Goal: Task Accomplishment & Management: Complete application form

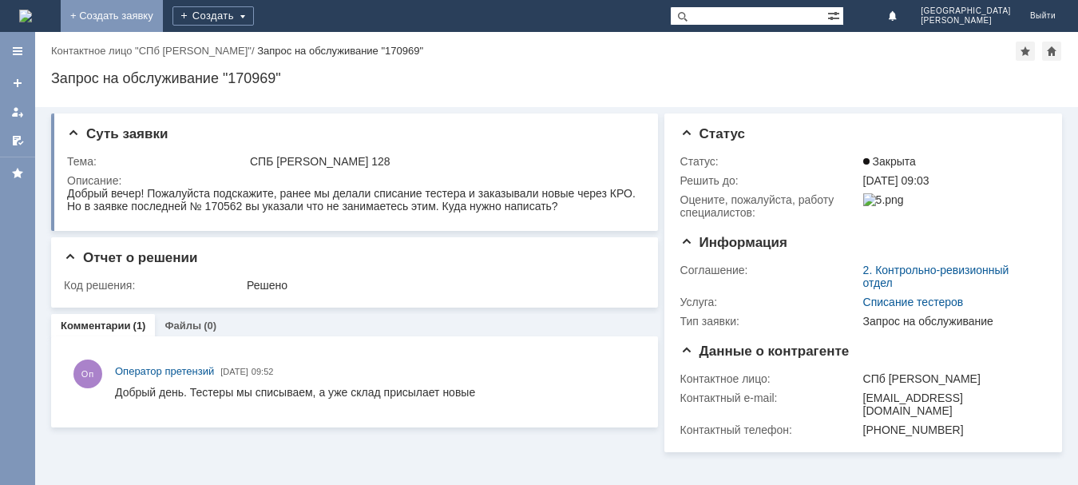
click at [163, 16] on link "+ Создать заявку" at bounding box center [112, 16] width 102 height 32
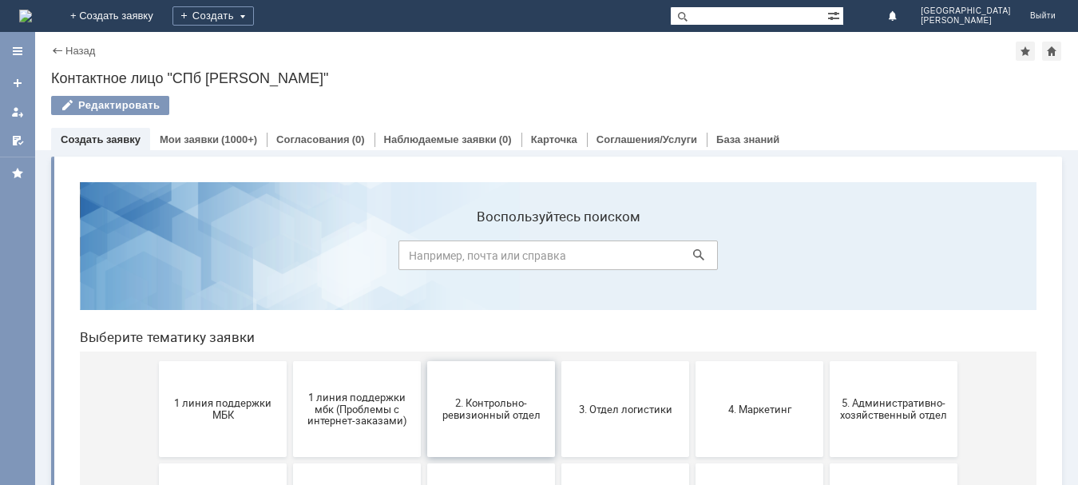
click at [482, 412] on span "2. Контрольно-ревизионный отдел" at bounding box center [491, 409] width 118 height 24
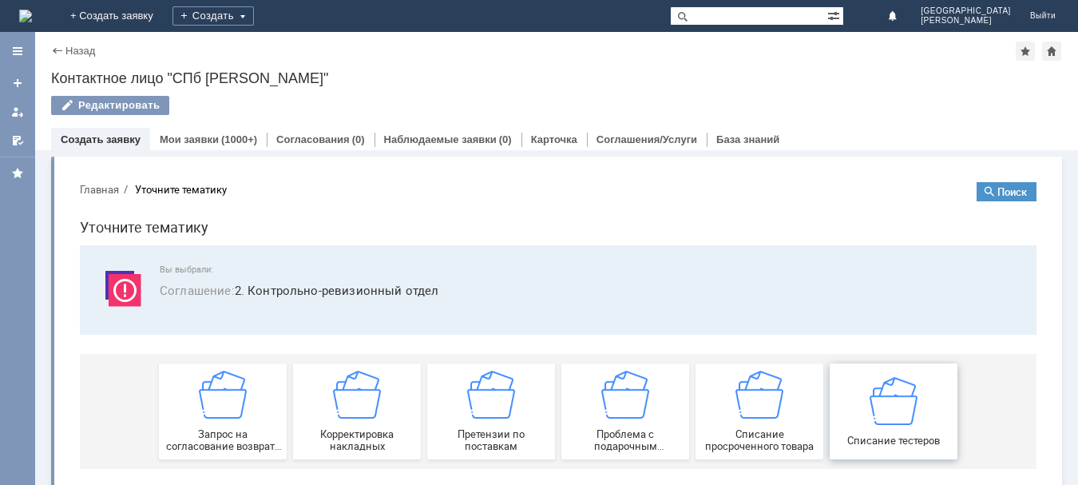
click at [896, 402] on img at bounding box center [893, 400] width 48 height 48
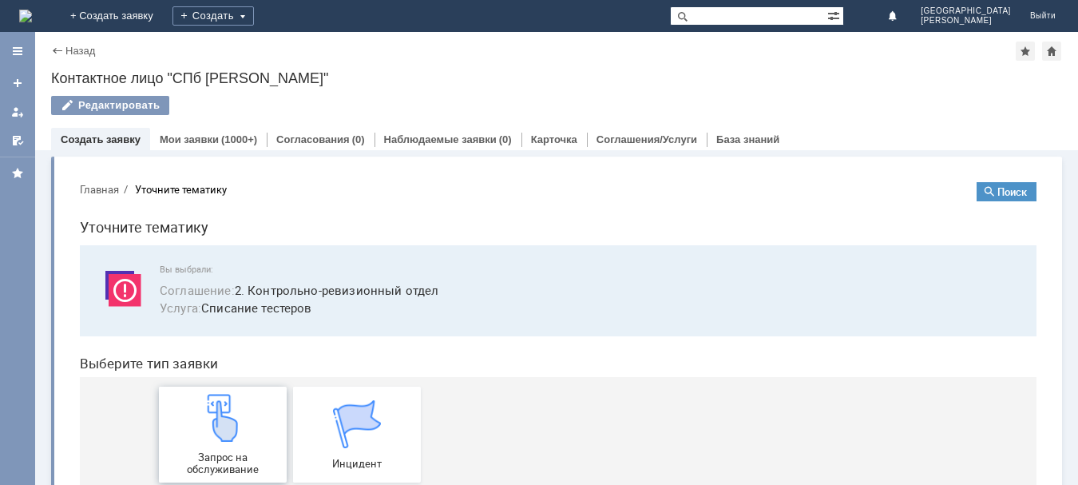
click at [212, 417] on img at bounding box center [223, 418] width 48 height 48
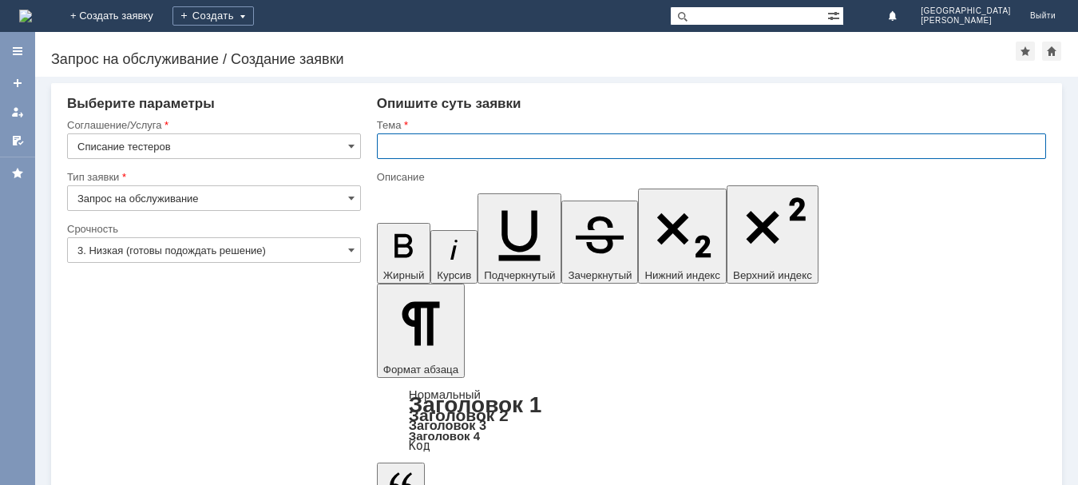
click at [429, 153] on input "text" at bounding box center [711, 146] width 669 height 26
type input "СПБ [PERSON_NAME] 128"
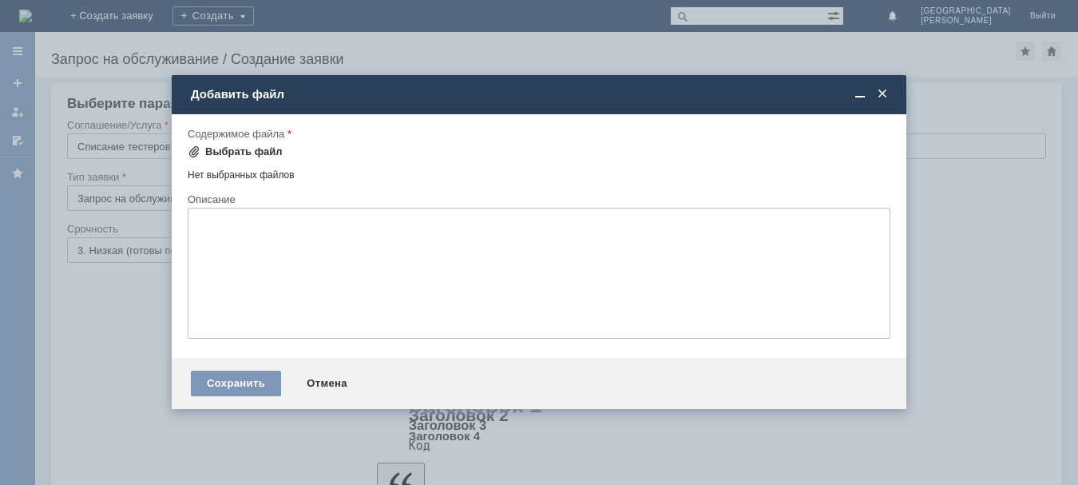
click at [234, 147] on div "Выбрать файл" at bounding box center [243, 151] width 77 height 13
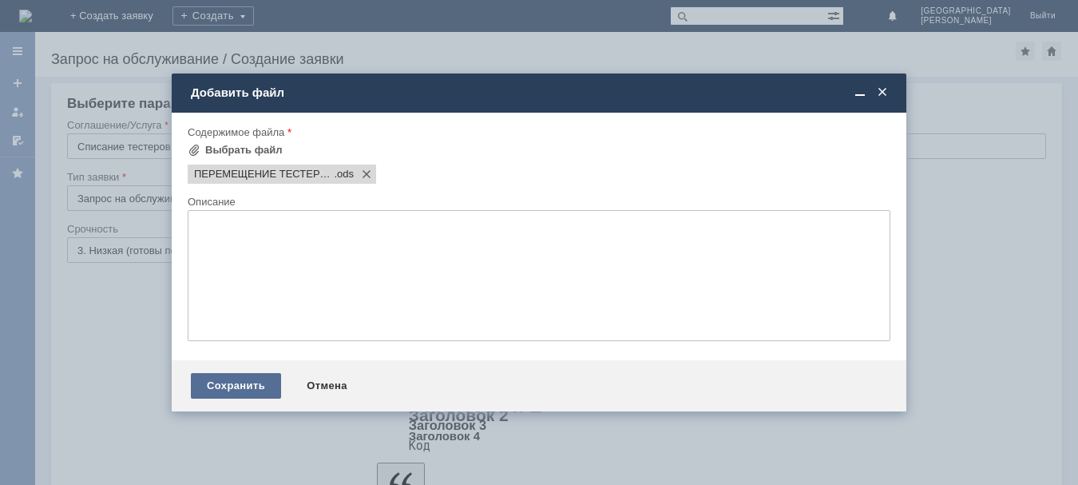
click at [212, 382] on div "Сохранить" at bounding box center [236, 386] width 90 height 26
